Goal: Task Accomplishment & Management: Manage account settings

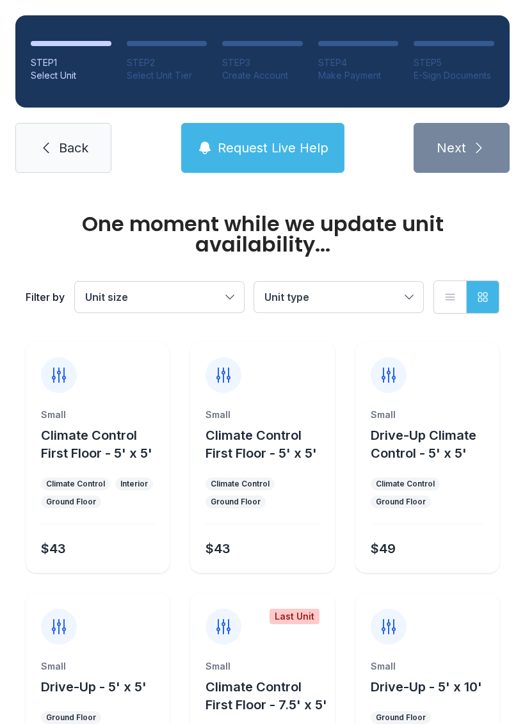
click at [69, 158] on link "Back" at bounding box center [63, 148] width 96 height 50
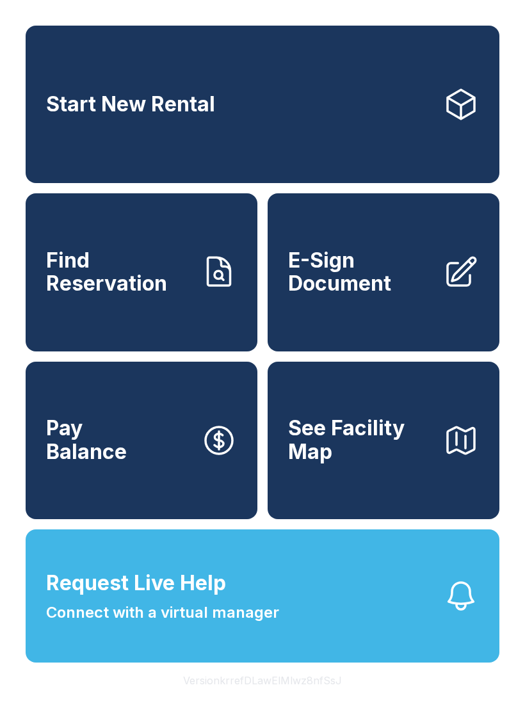
click at [355, 456] on span "See Facility Map" at bounding box center [360, 440] width 145 height 47
click at [116, 463] on span "Pay Balance" at bounding box center [86, 440] width 81 height 47
click at [104, 268] on span "Find Reservation" at bounding box center [118, 272] width 145 height 47
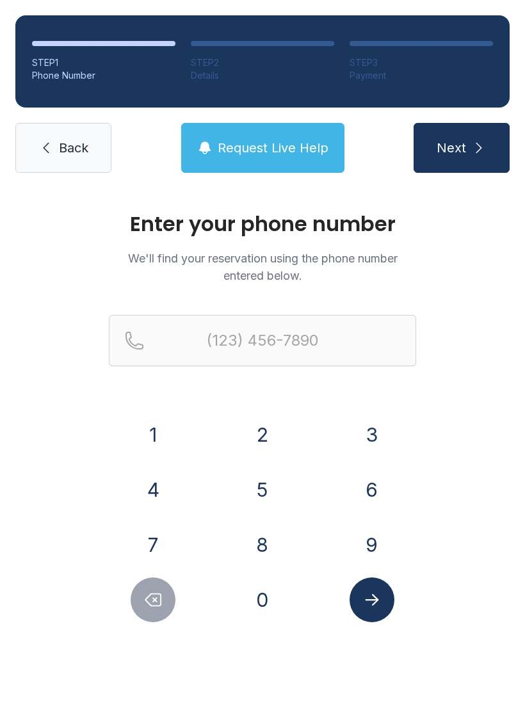
click at [46, 150] on icon at bounding box center [47, 148] width 6 height 11
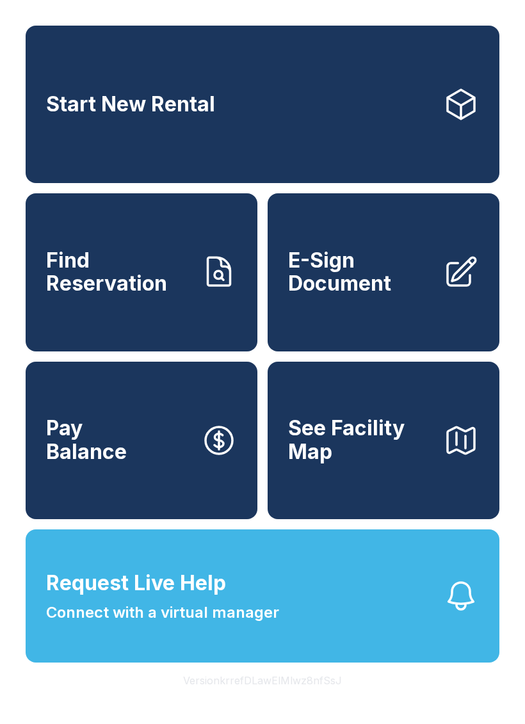
click at [381, 271] on span "E-Sign Document" at bounding box center [360, 272] width 145 height 47
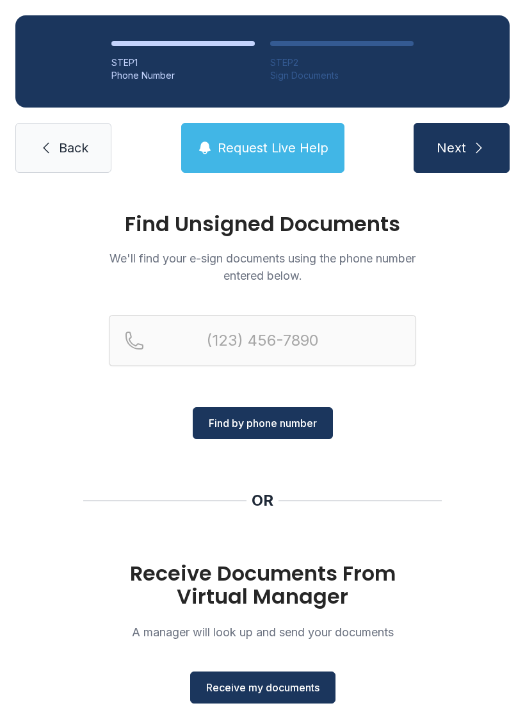
click at [62, 151] on span "Back" at bounding box center [73, 148] width 29 height 18
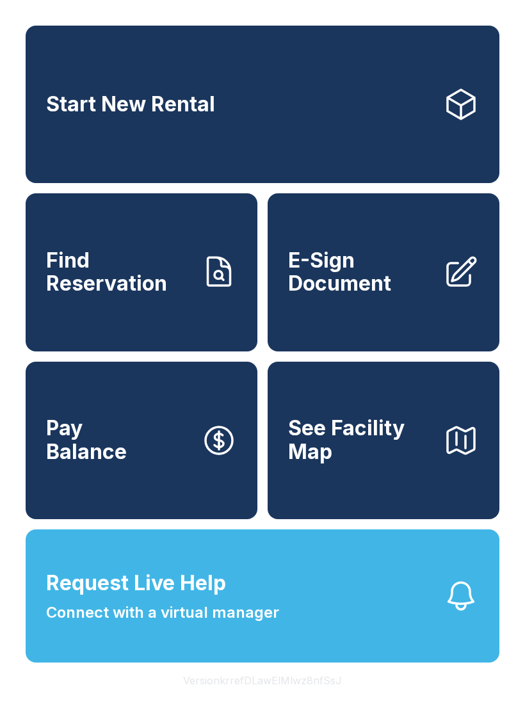
click at [84, 140] on link "Start New Rental" at bounding box center [263, 104] width 474 height 157
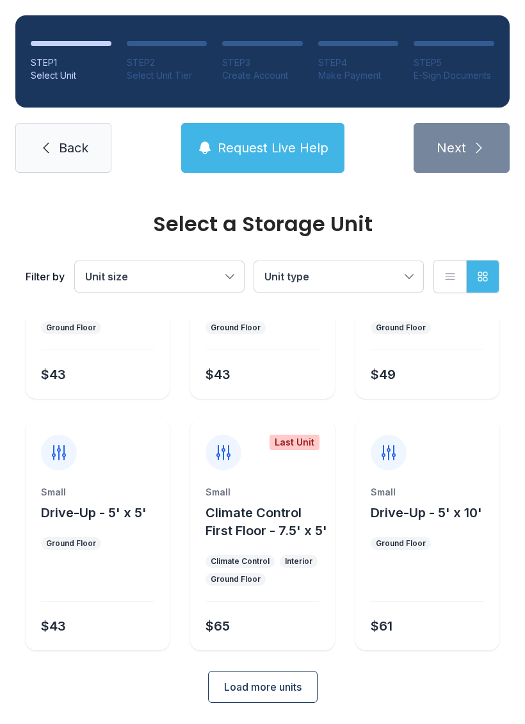
scroll to position [152, 0]
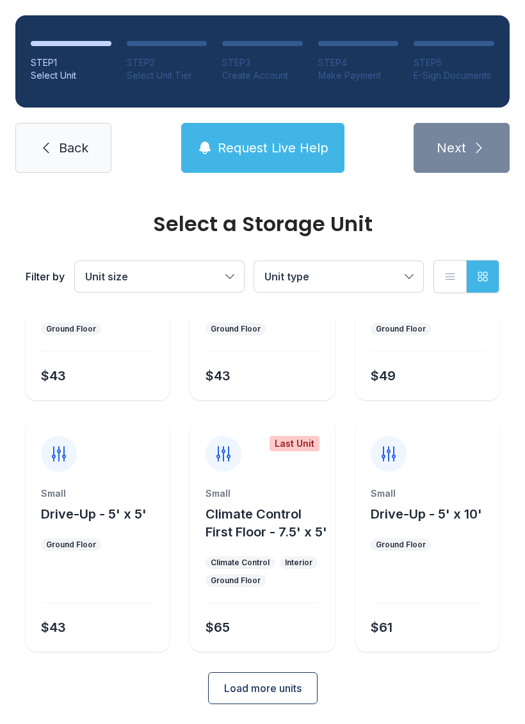
click at [241, 679] on button "Load more units" at bounding box center [262, 688] width 109 height 32
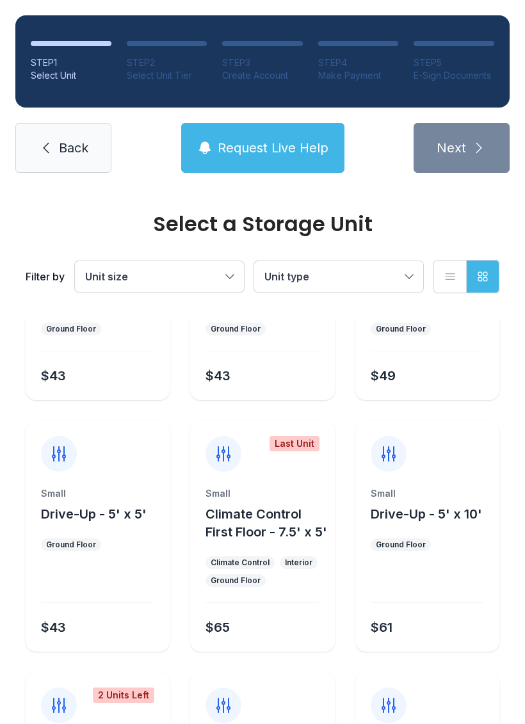
click at [107, 276] on span "Unit size" at bounding box center [106, 276] width 43 height 13
click at [120, 282] on span "Unit size" at bounding box center [106, 276] width 43 height 13
click at [298, 268] on button "Unit type" at bounding box center [338, 276] width 169 height 31
click at [454, 283] on button "List view" at bounding box center [449, 276] width 33 height 33
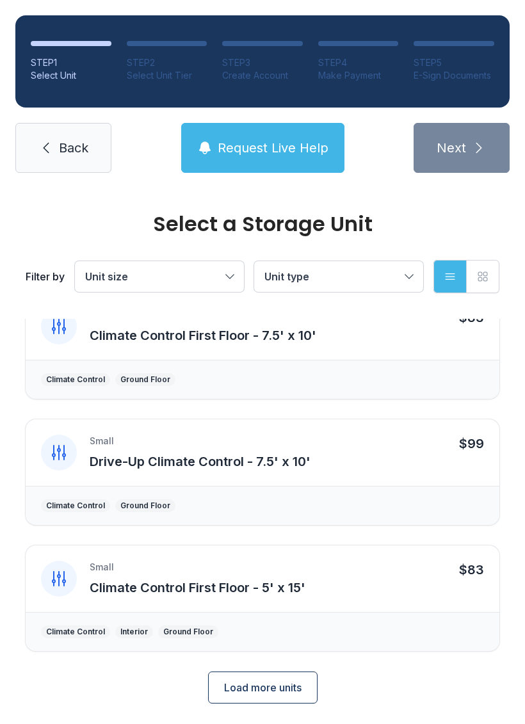
scroll to position [1167, 0]
click at [264, 685] on span "Load more units" at bounding box center [262, 687] width 77 height 15
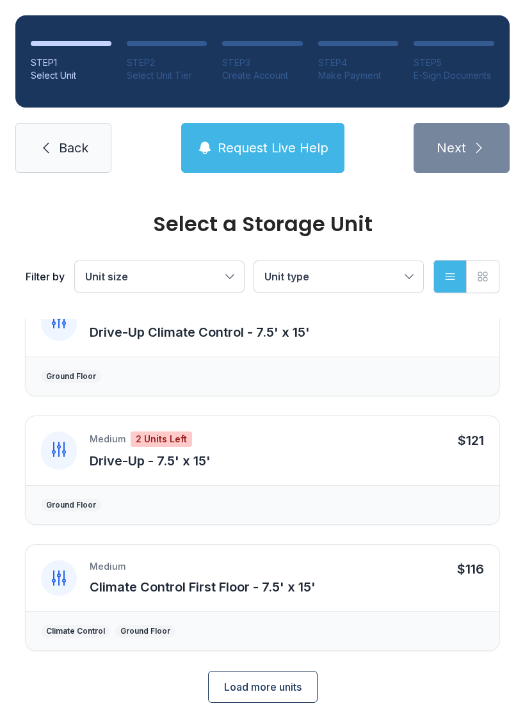
scroll to position [1931, 0]
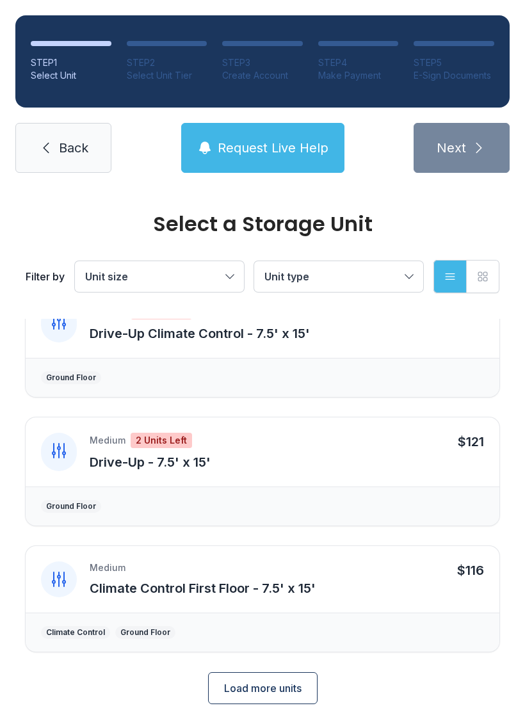
click at [58, 157] on link "Back" at bounding box center [63, 148] width 96 height 50
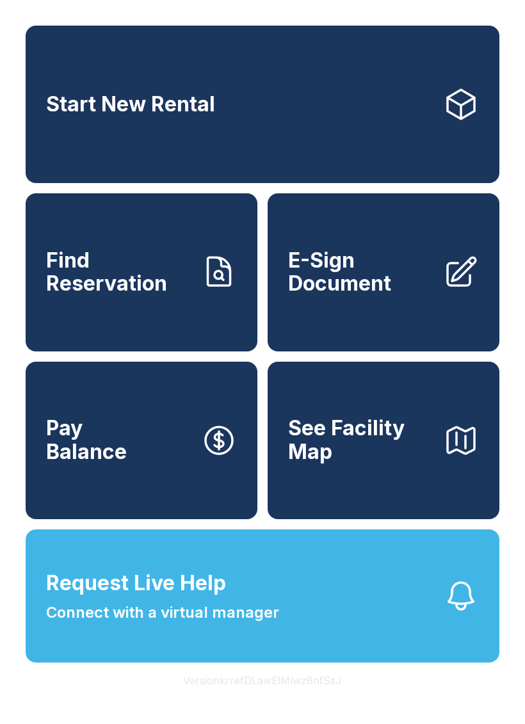
click at [362, 317] on link "E-Sign Document" at bounding box center [383, 271] width 232 height 157
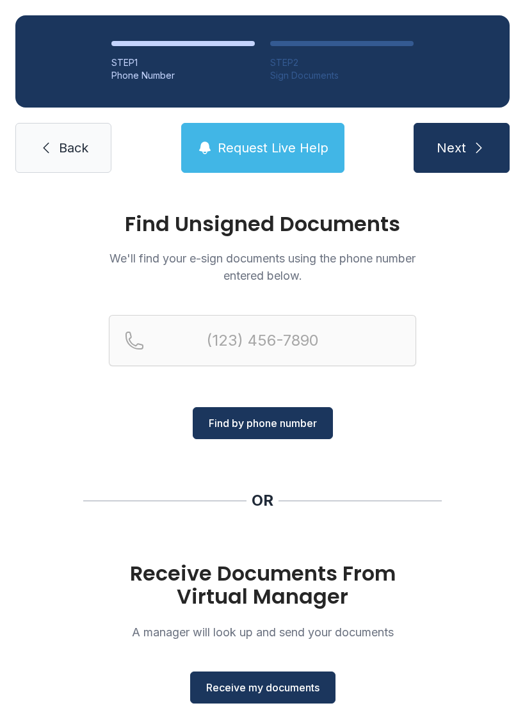
click at [121, 563] on h1 "Receive Documents From Virtual Manager" at bounding box center [262, 585] width 307 height 46
click at [147, 579] on h1 "Receive Documents From Virtual Manager" at bounding box center [262, 585] width 307 height 46
click at [65, 538] on div "Find Unsigned Documents We'll find your e-sign documents using the phone number…" at bounding box center [262, 471] width 525 height 566
click at [55, 168] on link "Back" at bounding box center [63, 148] width 96 height 50
